Goal: Transaction & Acquisition: Purchase product/service

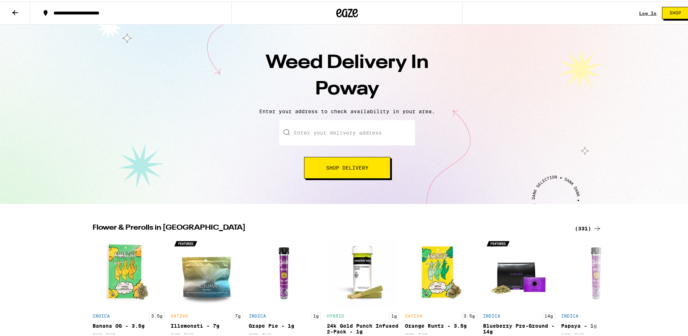
click at [352, 137] on input "Enter your delivery address" at bounding box center [348, 131] width 136 height 25
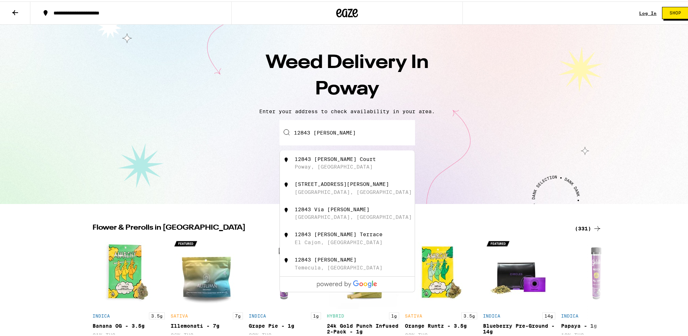
click at [343, 158] on div "12843 [PERSON_NAME] Court" at bounding box center [335, 158] width 81 height 6
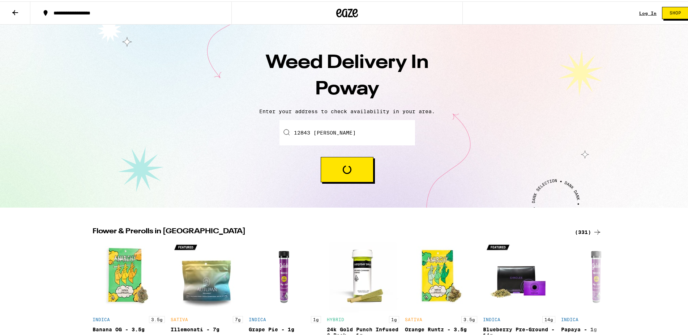
type input "[STREET_ADDRESS][PERSON_NAME]"
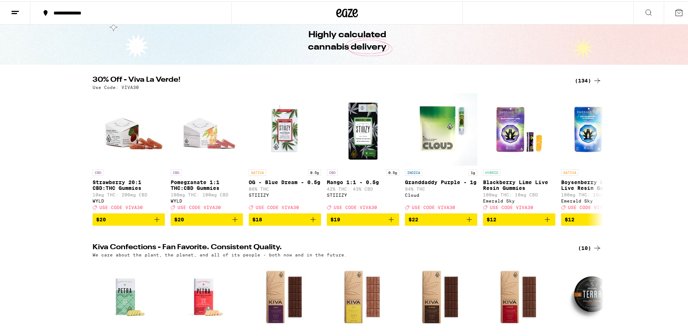
scroll to position [22, 0]
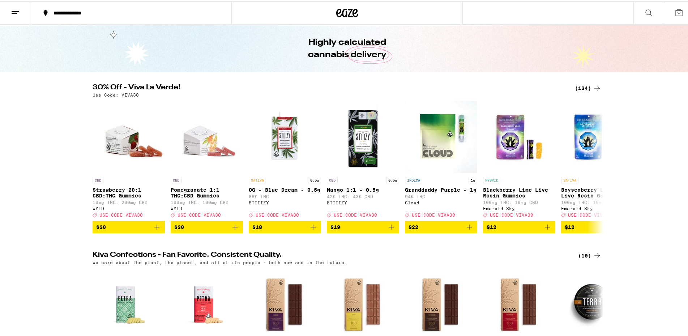
click at [18, 10] on icon at bounding box center [15, 11] width 9 height 9
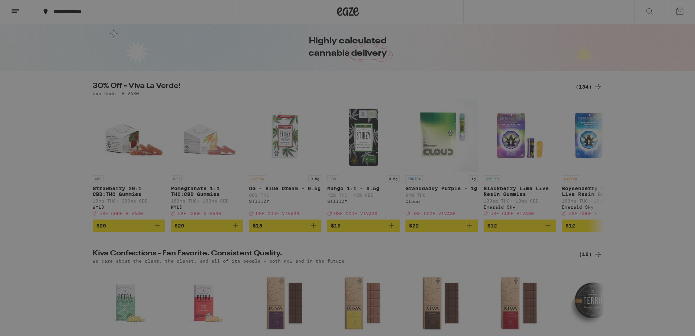
click at [97, 108] on div "Flower & Prerolls" at bounding box center [71, 109] width 68 height 9
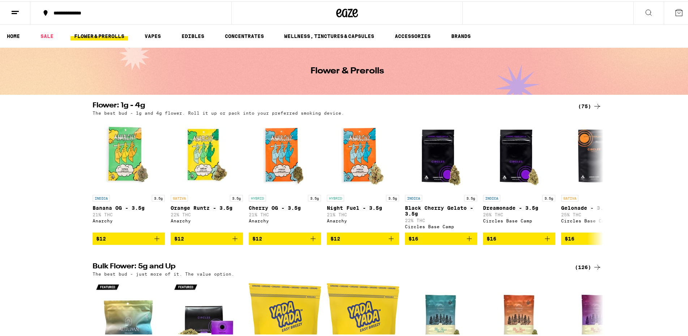
click at [12, 12] on line at bounding box center [14, 12] width 5 height 0
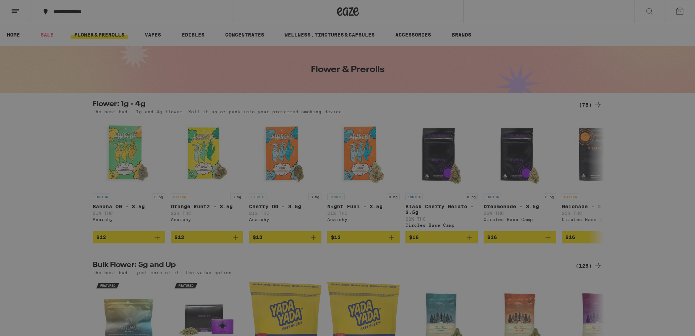
click at [656, 72] on div "Menu Log In Sign Up Shop Sale Flower & Prerolls Vapes Edibles Concentrates Well…" at bounding box center [347, 168] width 695 height 336
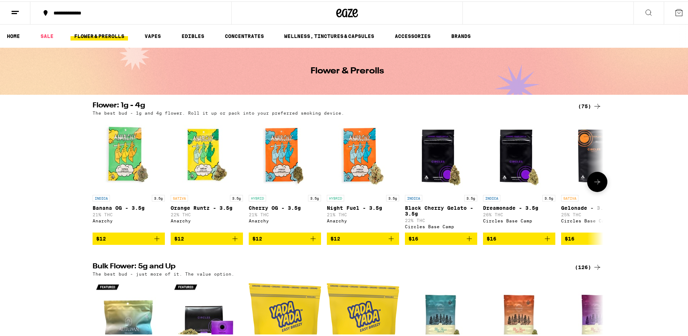
click at [596, 181] on icon at bounding box center [597, 180] width 9 height 9
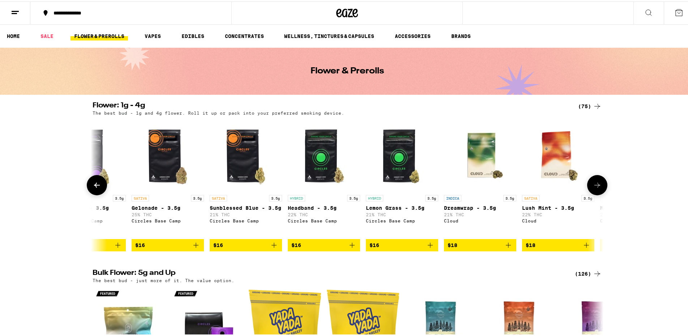
scroll to position [0, 431]
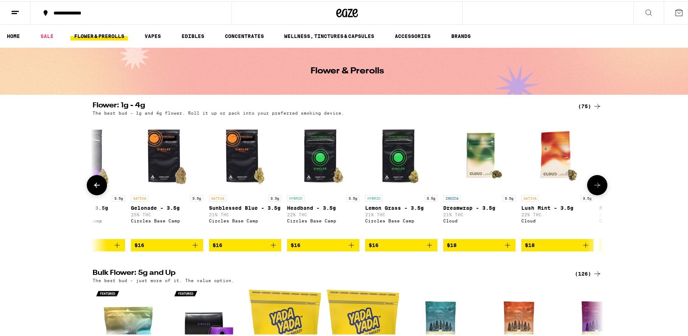
click at [596, 181] on button at bounding box center [598, 184] width 20 height 20
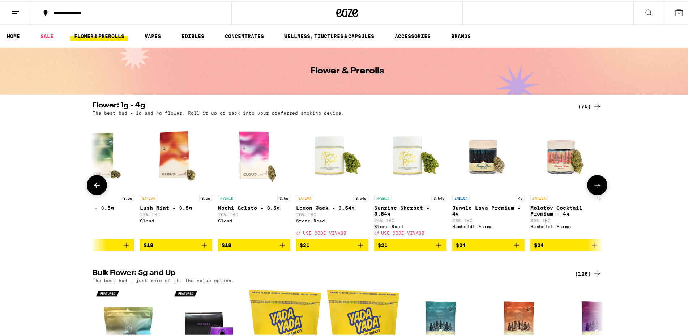
scroll to position [0, 861]
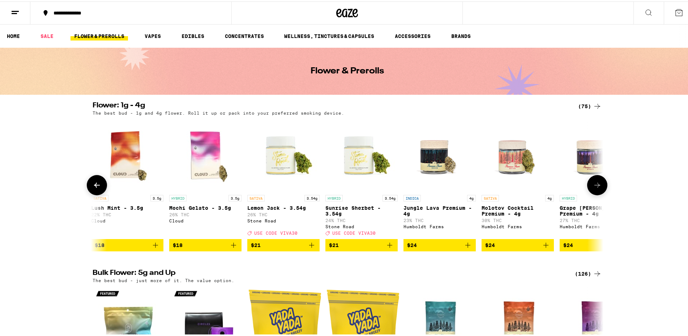
click at [596, 181] on button at bounding box center [598, 184] width 20 height 20
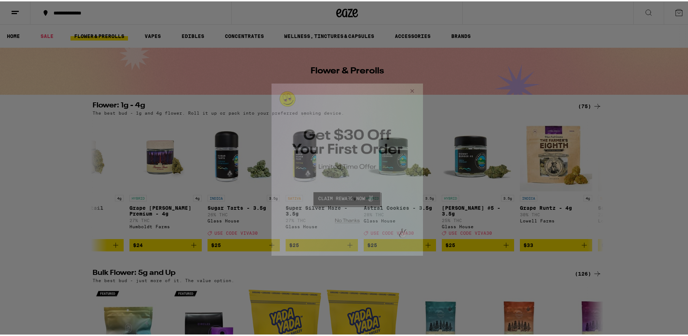
scroll to position [0, 0]
